Goal: Find specific page/section: Find specific page/section

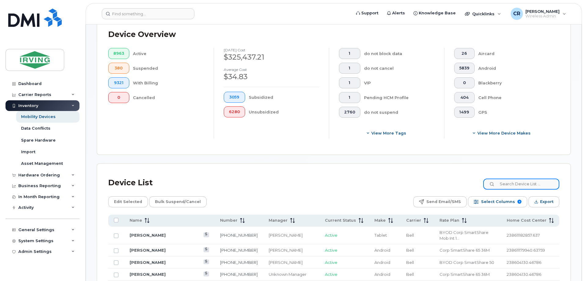
scroll to position [153, 0]
click at [522, 181] on input at bounding box center [521, 183] width 76 height 11
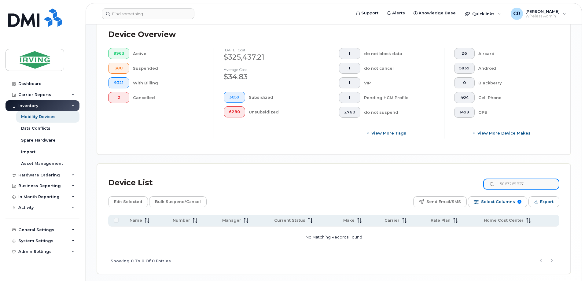
drag, startPoint x: 541, startPoint y: 178, endPoint x: 429, endPoint y: 177, distance: 111.3
click at [429, 177] on div "Device List 5063269827" at bounding box center [333, 183] width 451 height 16
drag, startPoint x: 542, startPoint y: 177, endPoint x: 389, endPoint y: 175, distance: 152.8
click at [389, 175] on div "Device List 5064294821" at bounding box center [333, 183] width 451 height 16
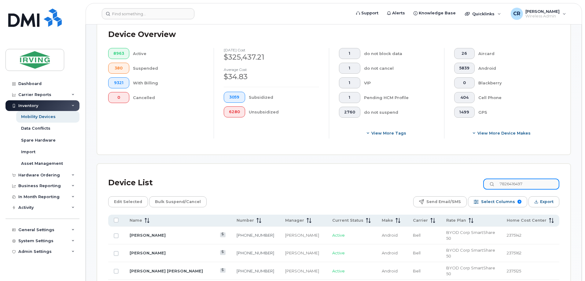
type input "7826416497"
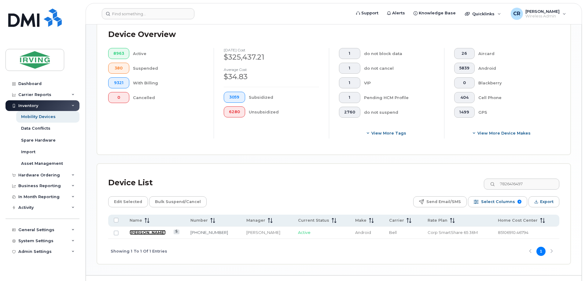
click at [161, 230] on link "[PERSON_NAME]" at bounding box center [148, 232] width 36 height 5
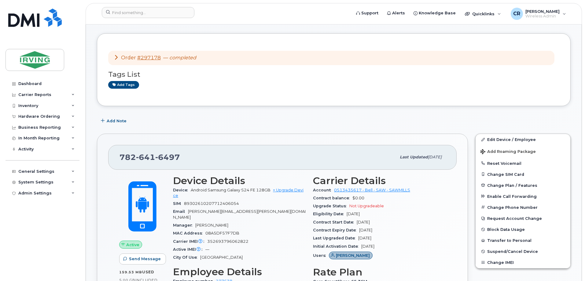
scroll to position [31, 0]
